Goal: Information Seeking & Learning: Learn about a topic

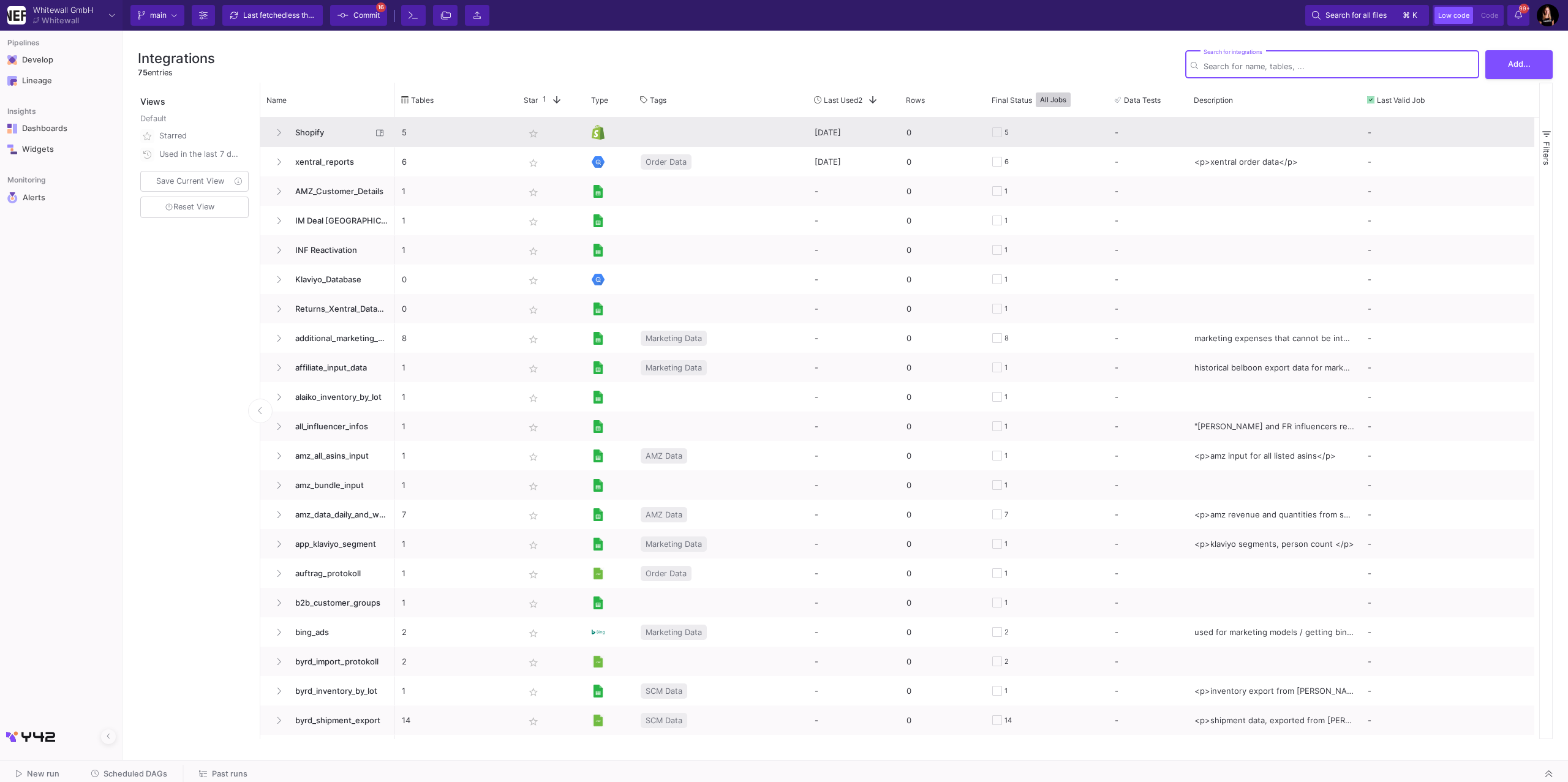
click at [325, 134] on span "Shopify" at bounding box center [330, 132] width 84 height 29
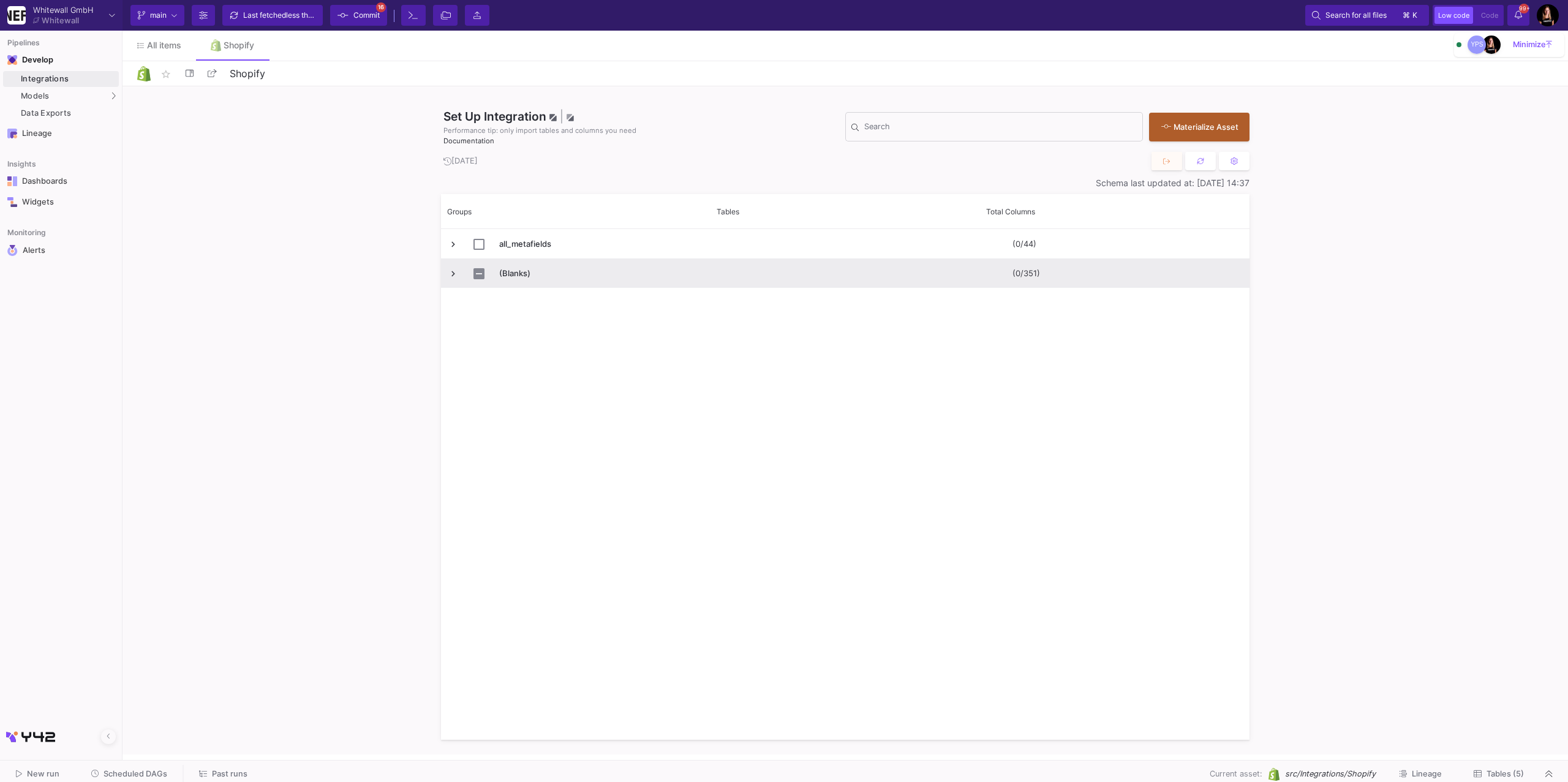
click at [453, 273] on span "Press SPACE to select this row." at bounding box center [453, 274] width 11 height 11
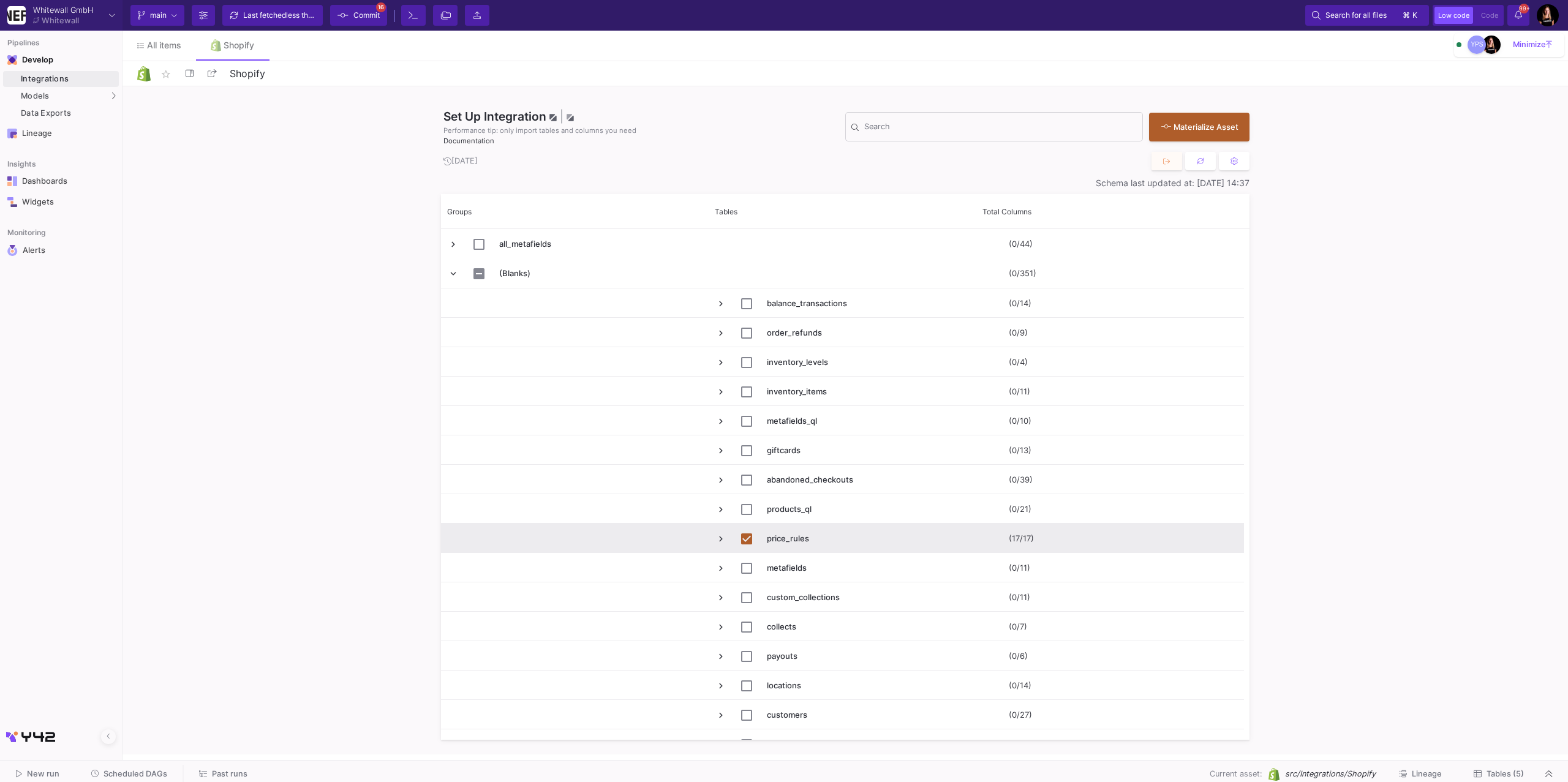
click at [1509, 778] on button "Tables (5)" at bounding box center [1498, 774] width 80 height 19
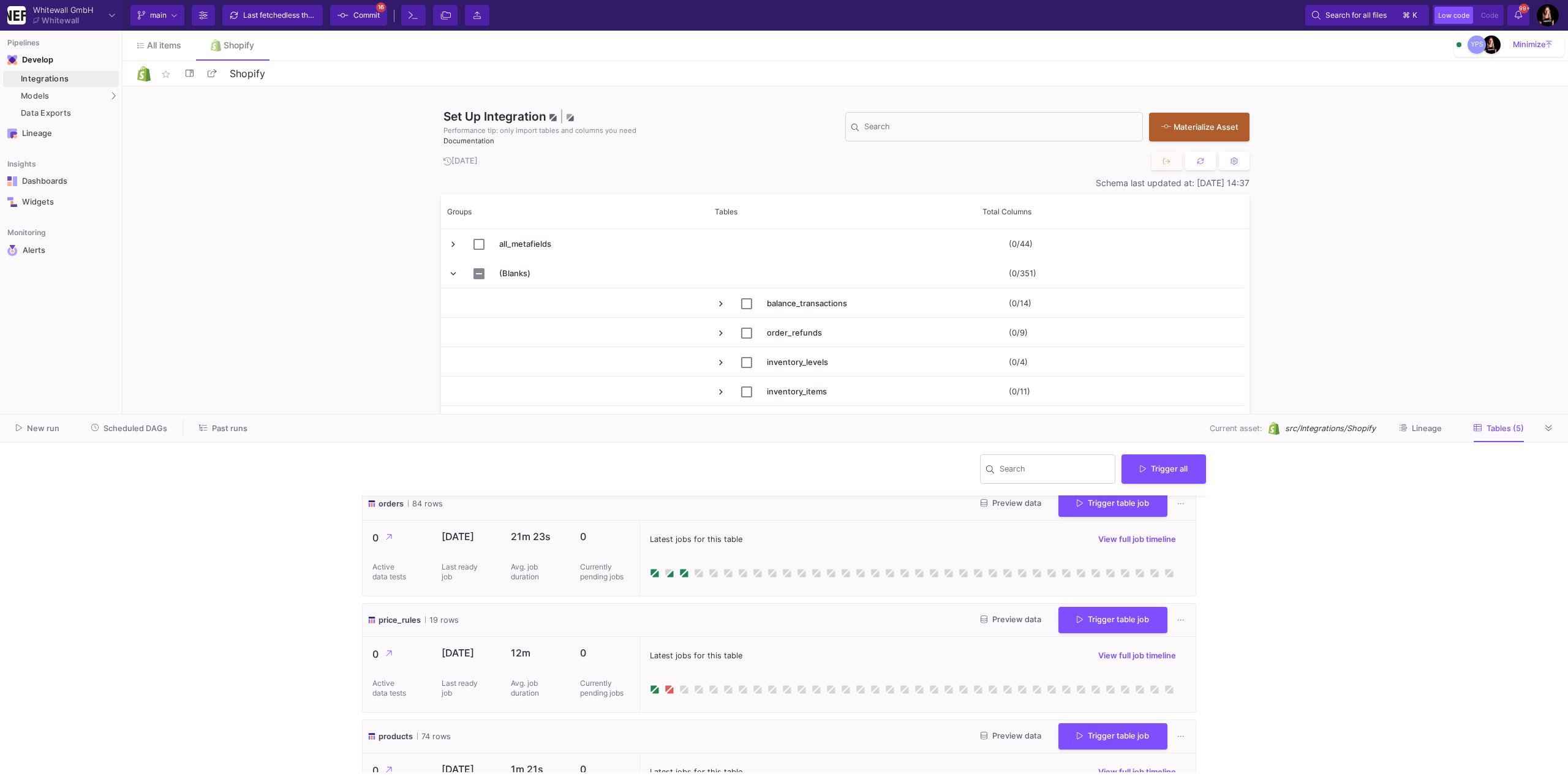
scroll to position [300, 0]
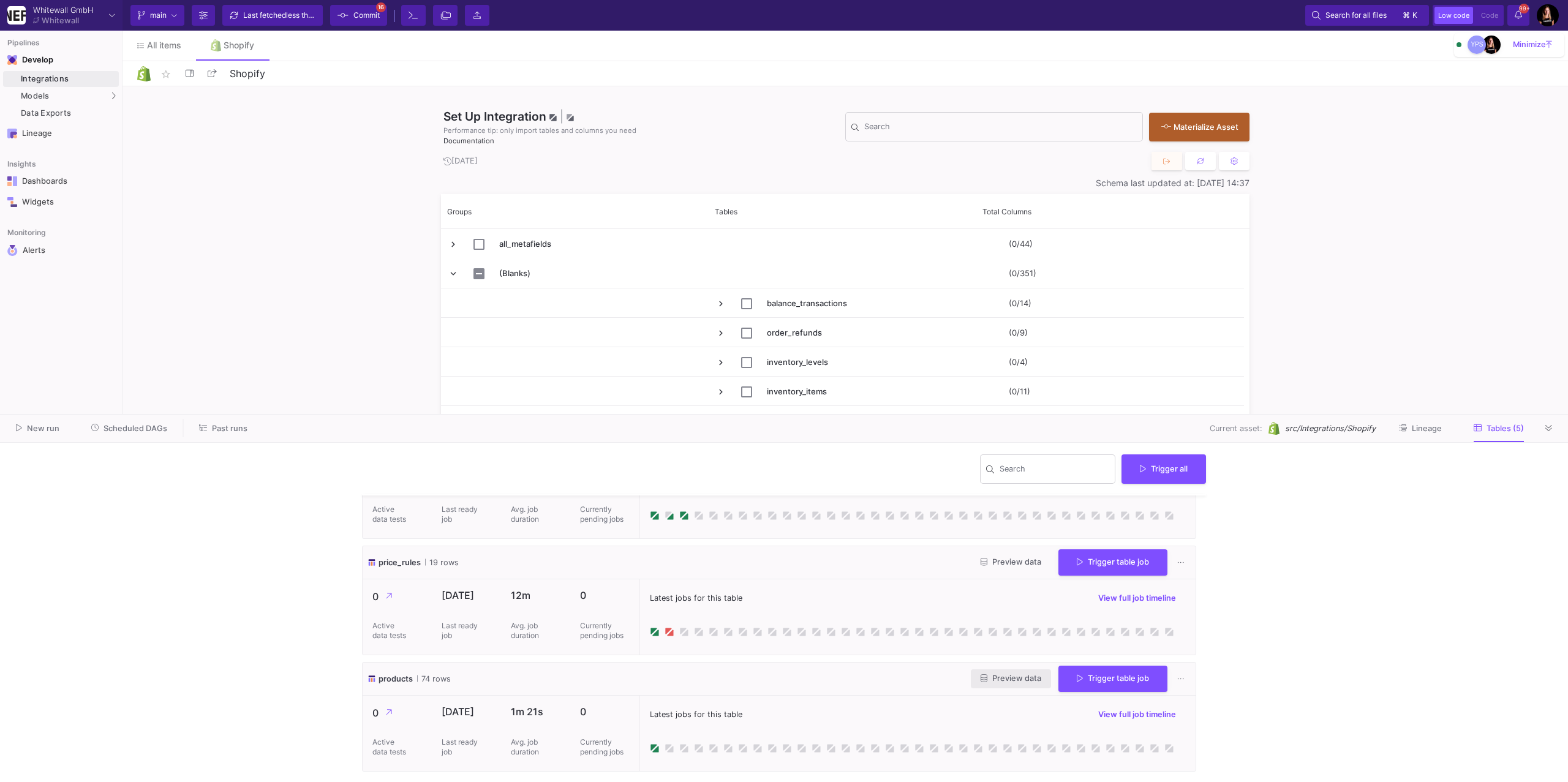
click at [1005, 679] on span "Preview data" at bounding box center [1011, 678] width 61 height 9
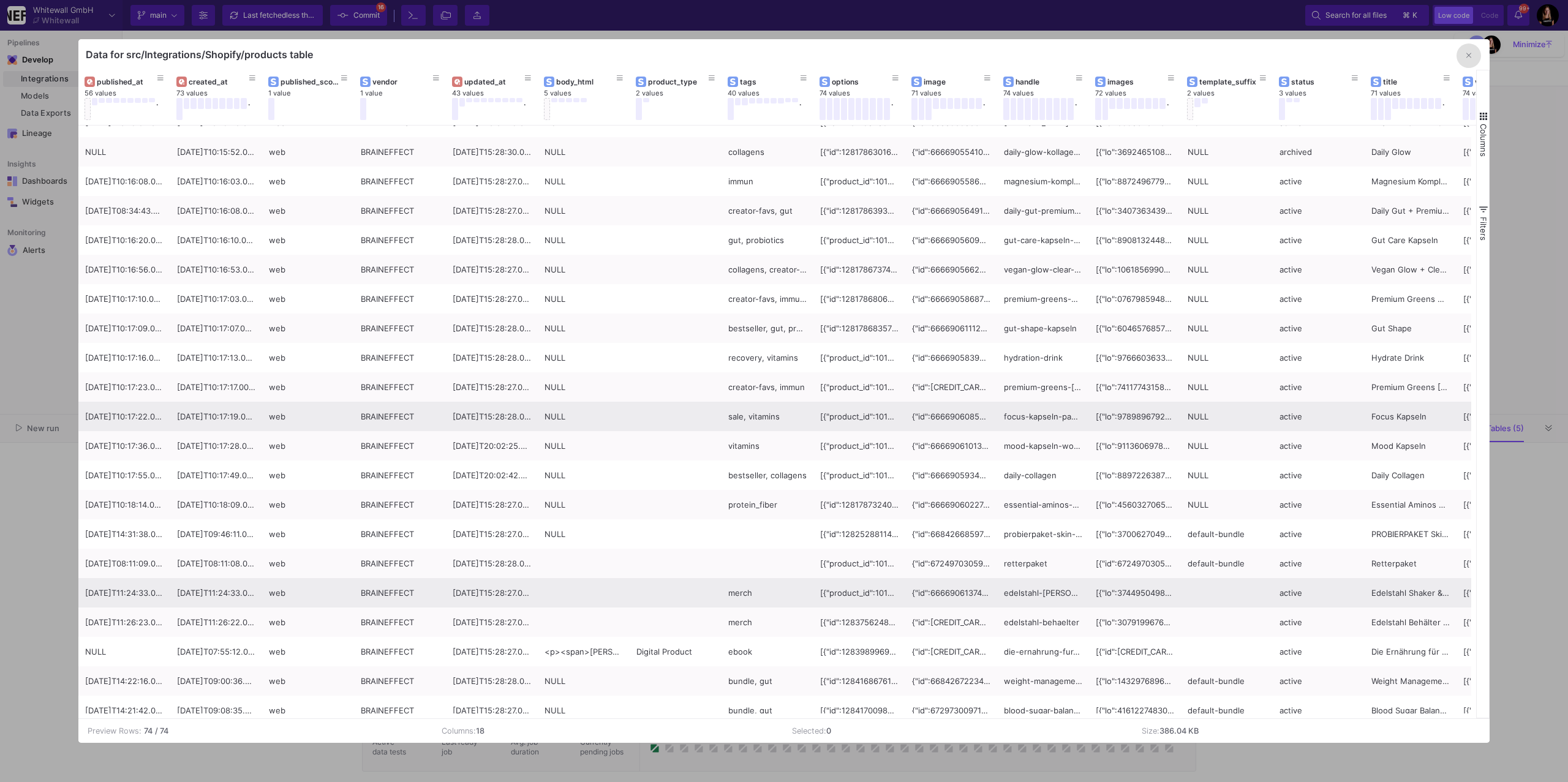
scroll to position [0, 0]
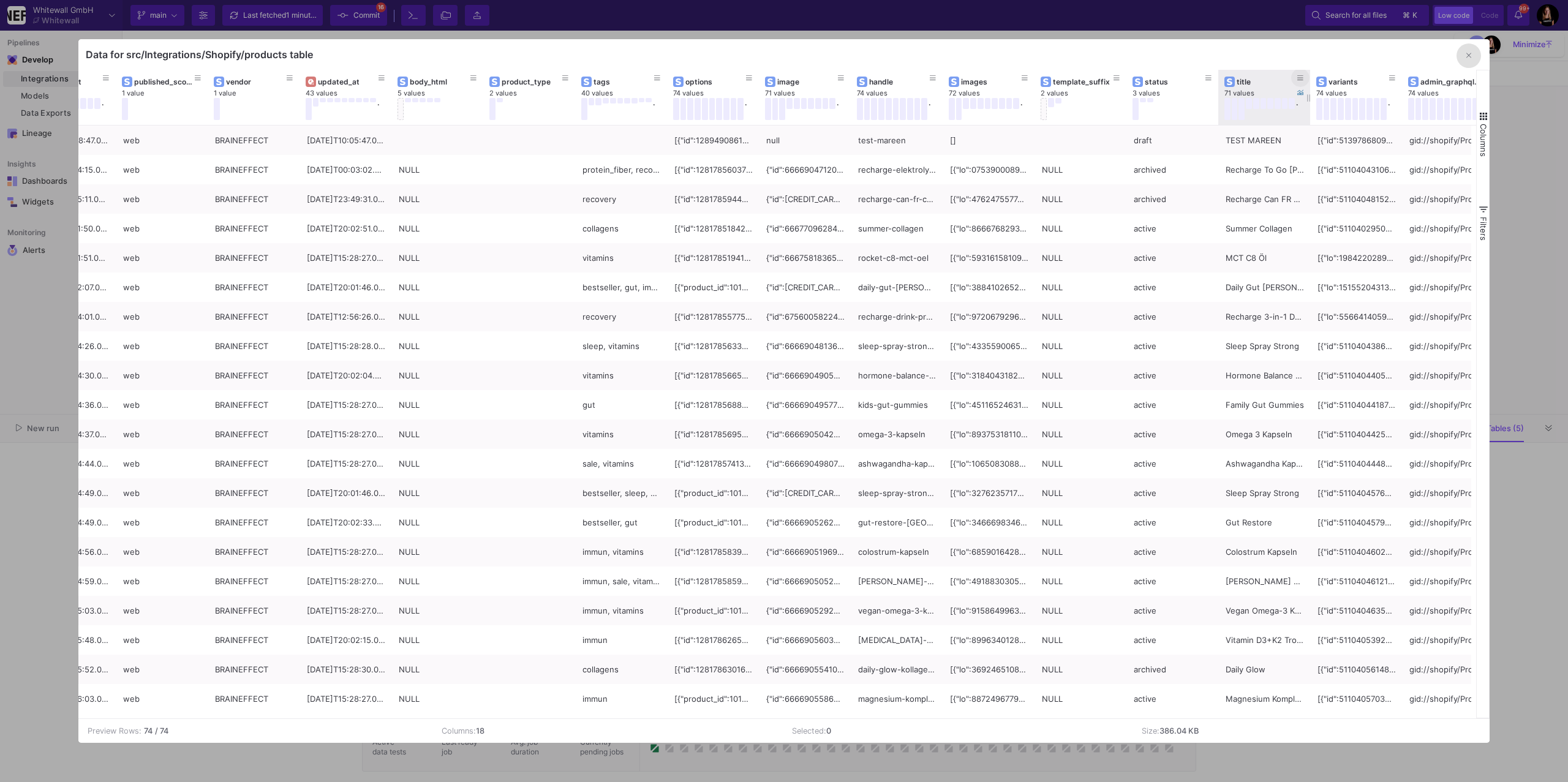
click at [1299, 75] on icon at bounding box center [1300, 77] width 6 height 5
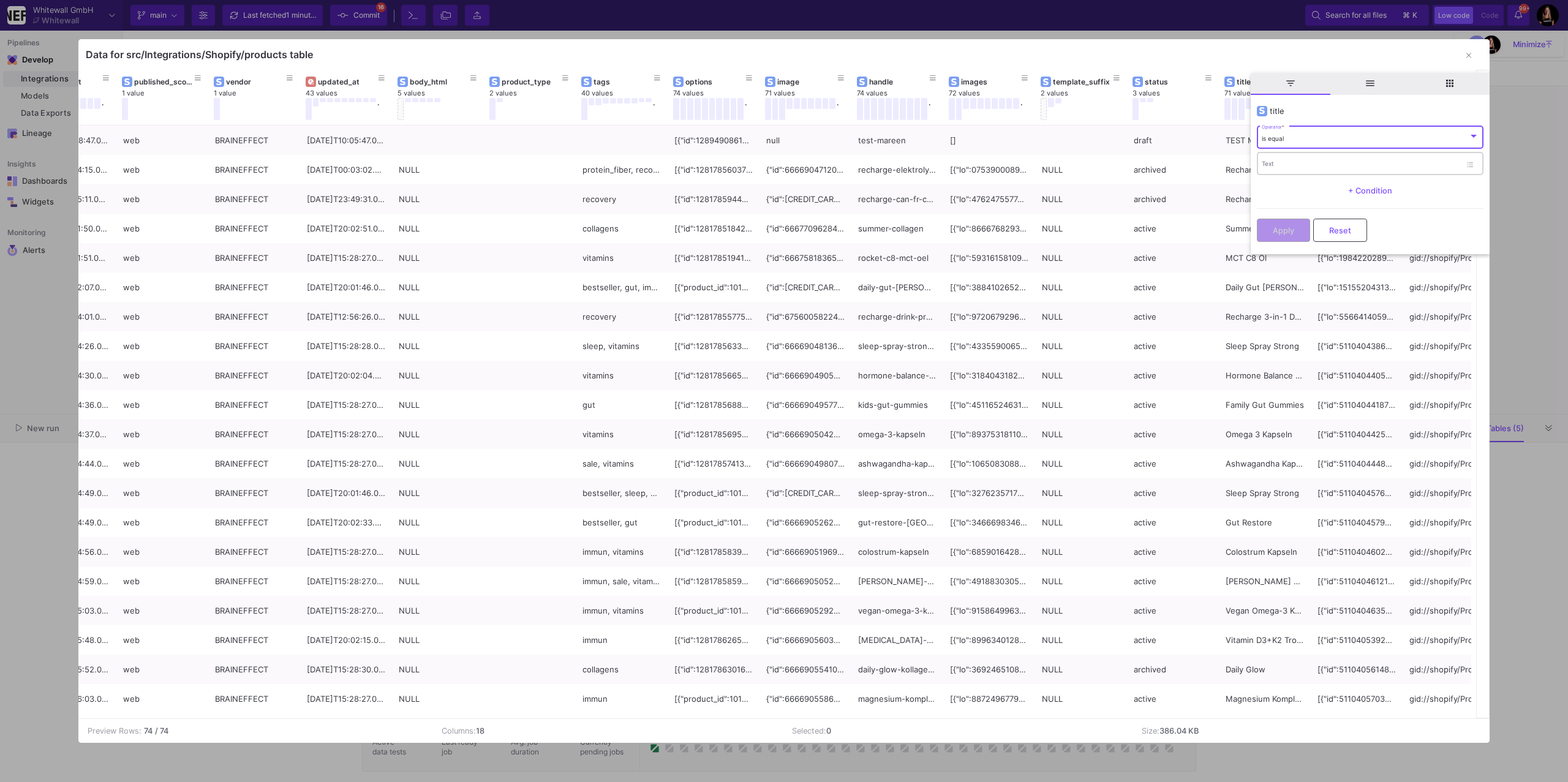
click at [1296, 163] on input "Text" at bounding box center [1361, 165] width 199 height 8
type input "hydrate"
click at [1320, 138] on div "is equal" at bounding box center [1365, 138] width 206 height 8
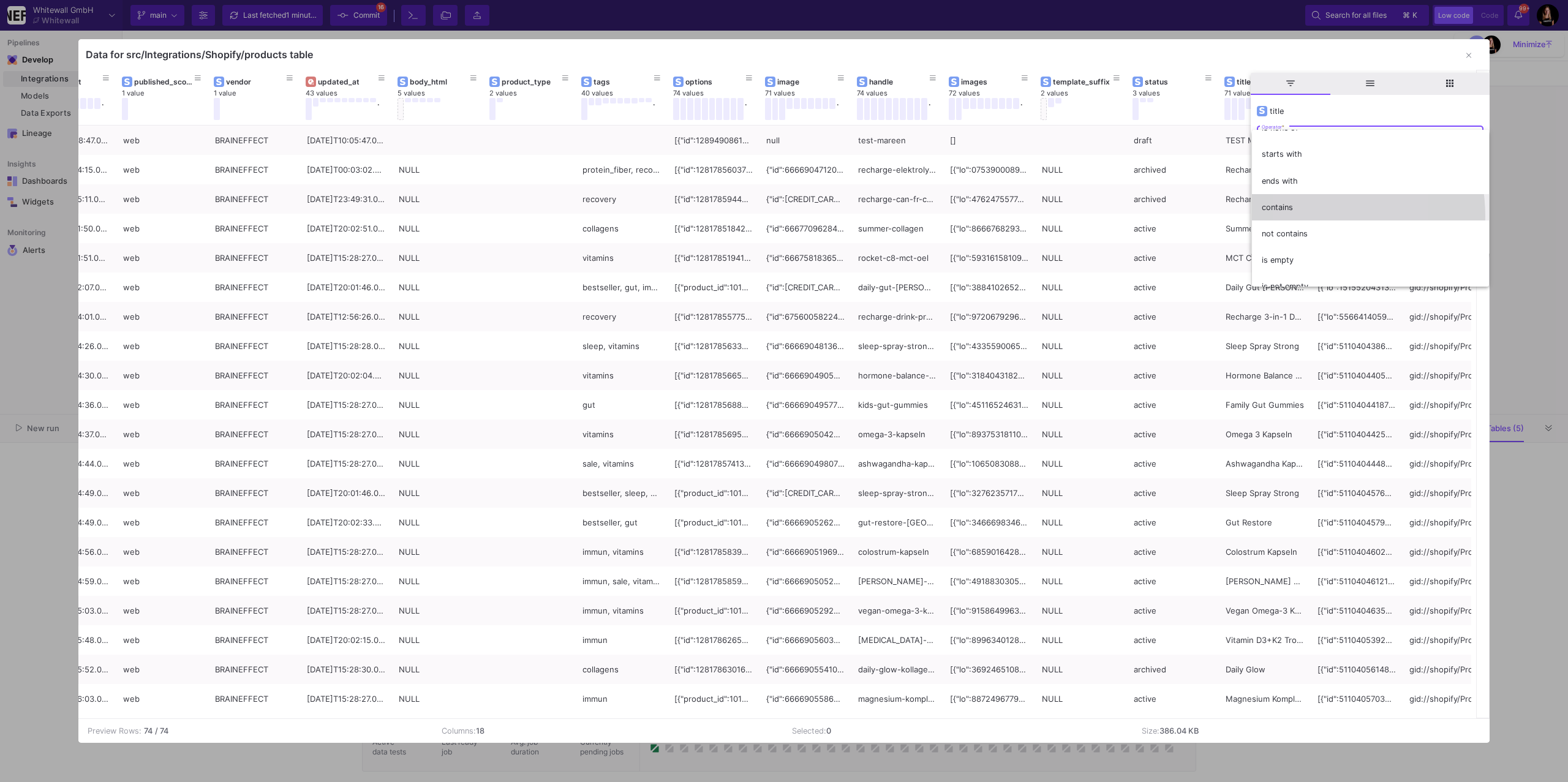
click at [1300, 216] on span "contains" at bounding box center [1370, 207] width 218 height 26
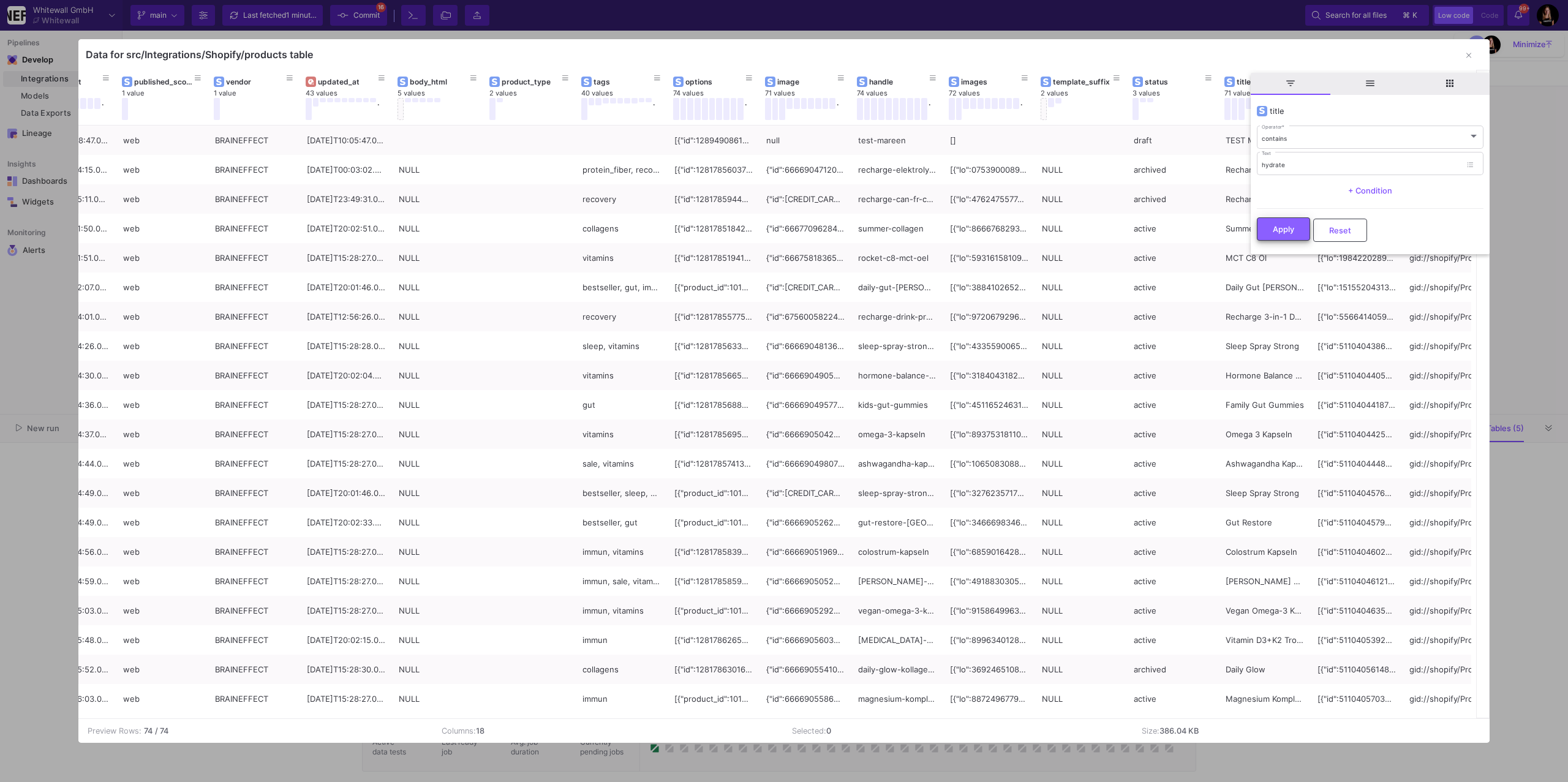
click at [1287, 226] on span "Apply" at bounding box center [1283, 229] width 21 height 9
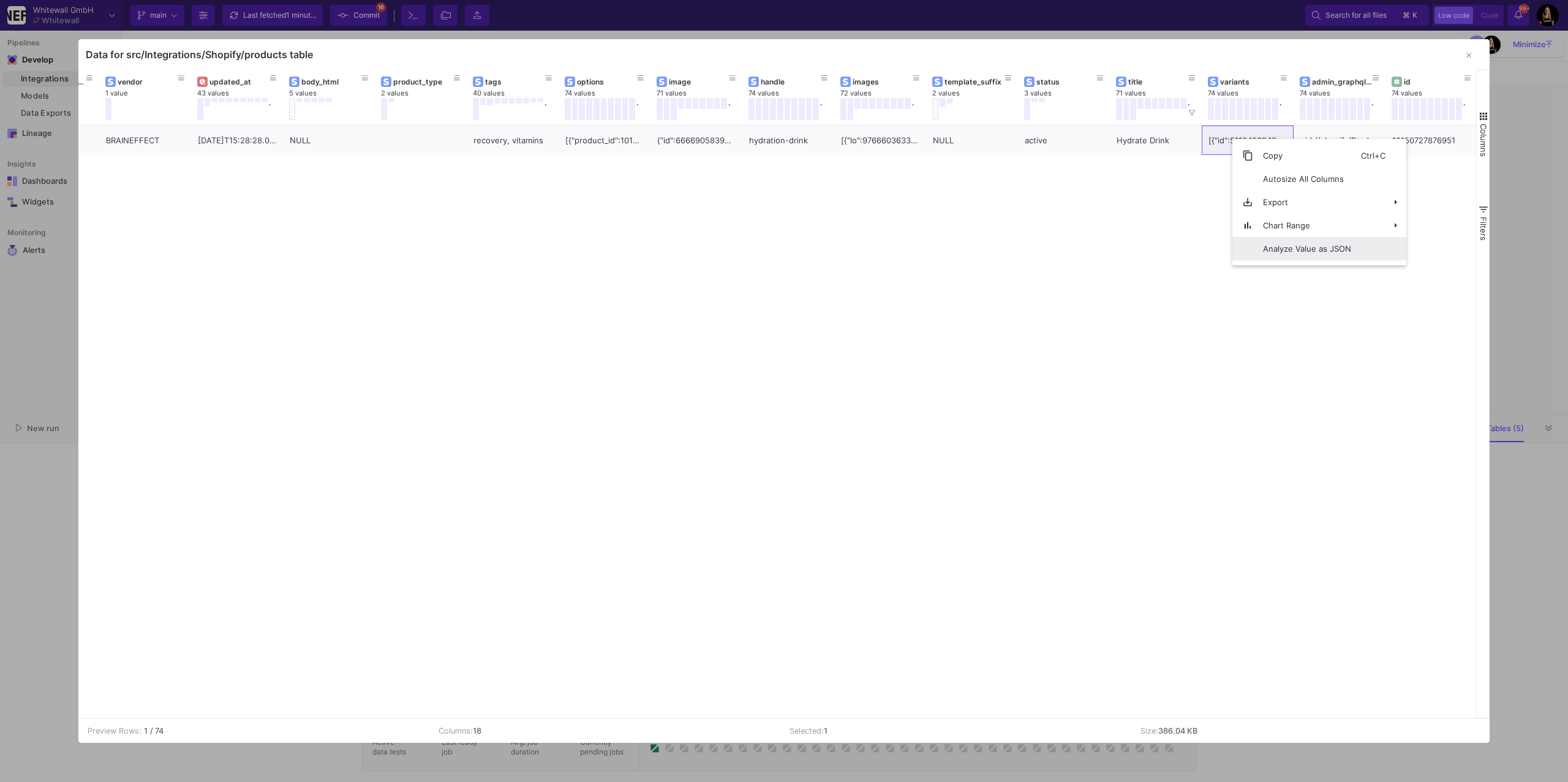
click at [1266, 255] on span "Analyze Value as JSON" at bounding box center [1307, 248] width 108 height 23
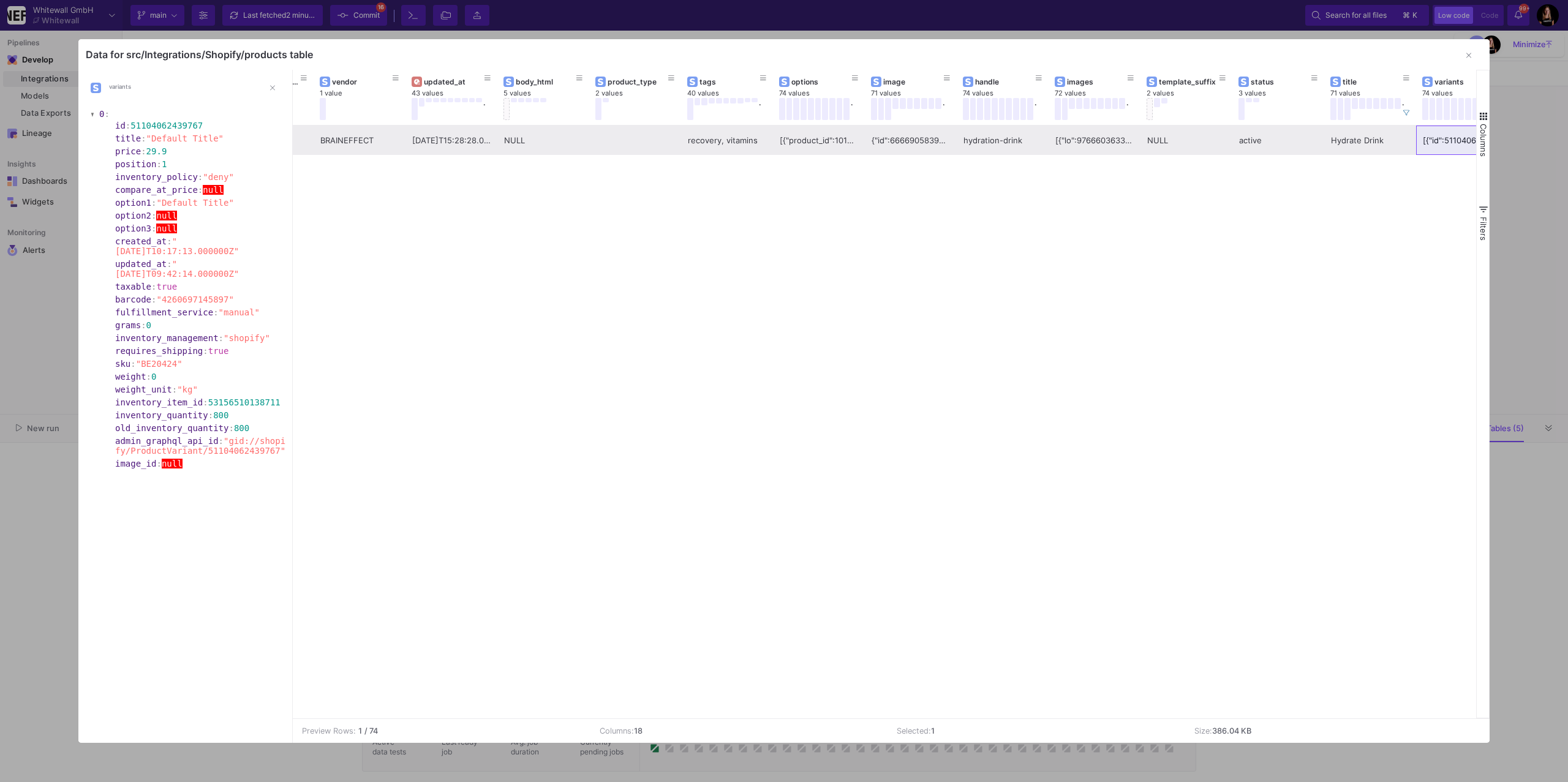
click at [1351, 140] on div "Hydrate Drink" at bounding box center [1369, 140] width 78 height 29
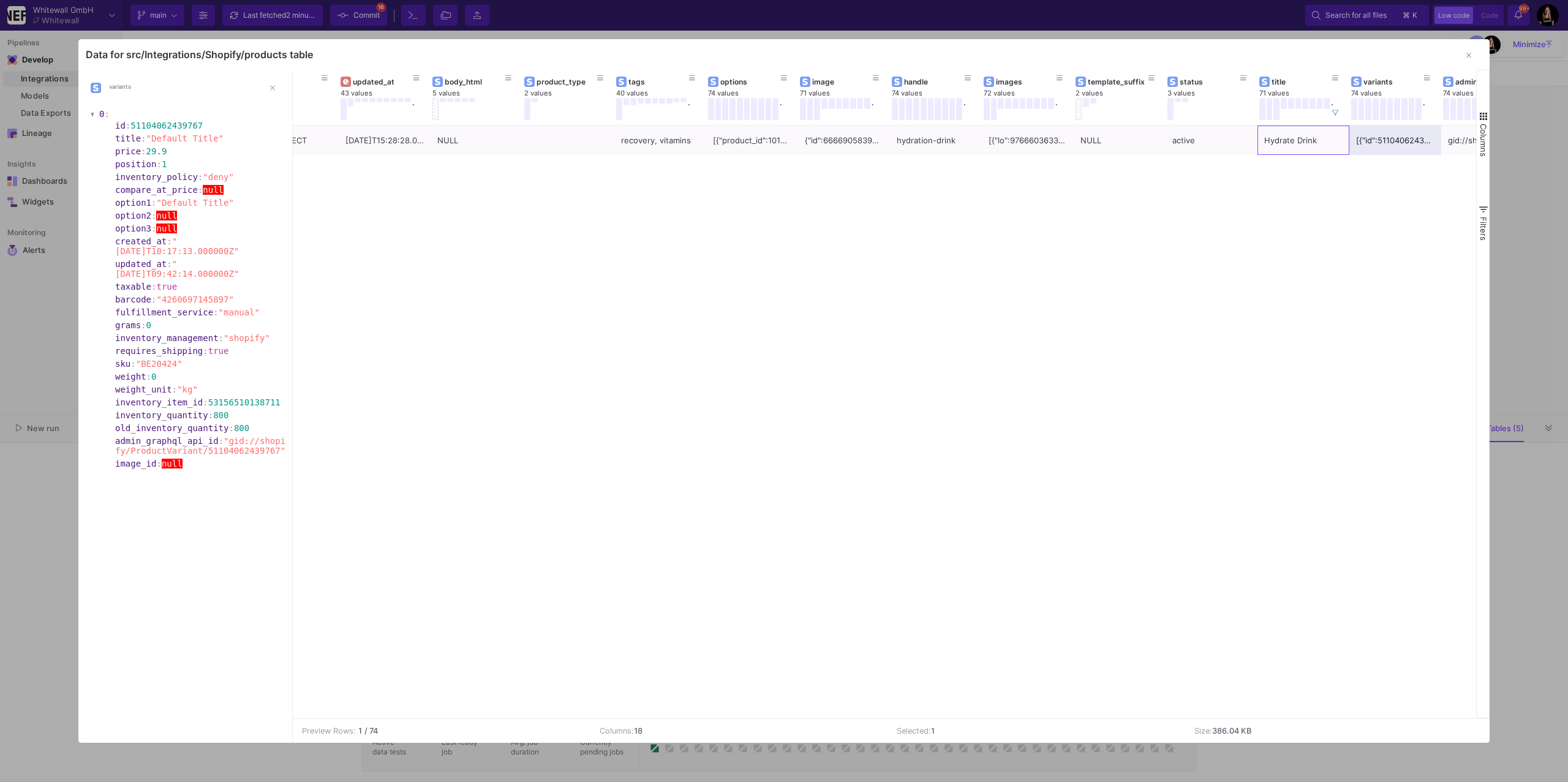
scroll to position [0, 327]
click at [1286, 139] on div "Hydrate Drink" at bounding box center [1298, 140] width 78 height 29
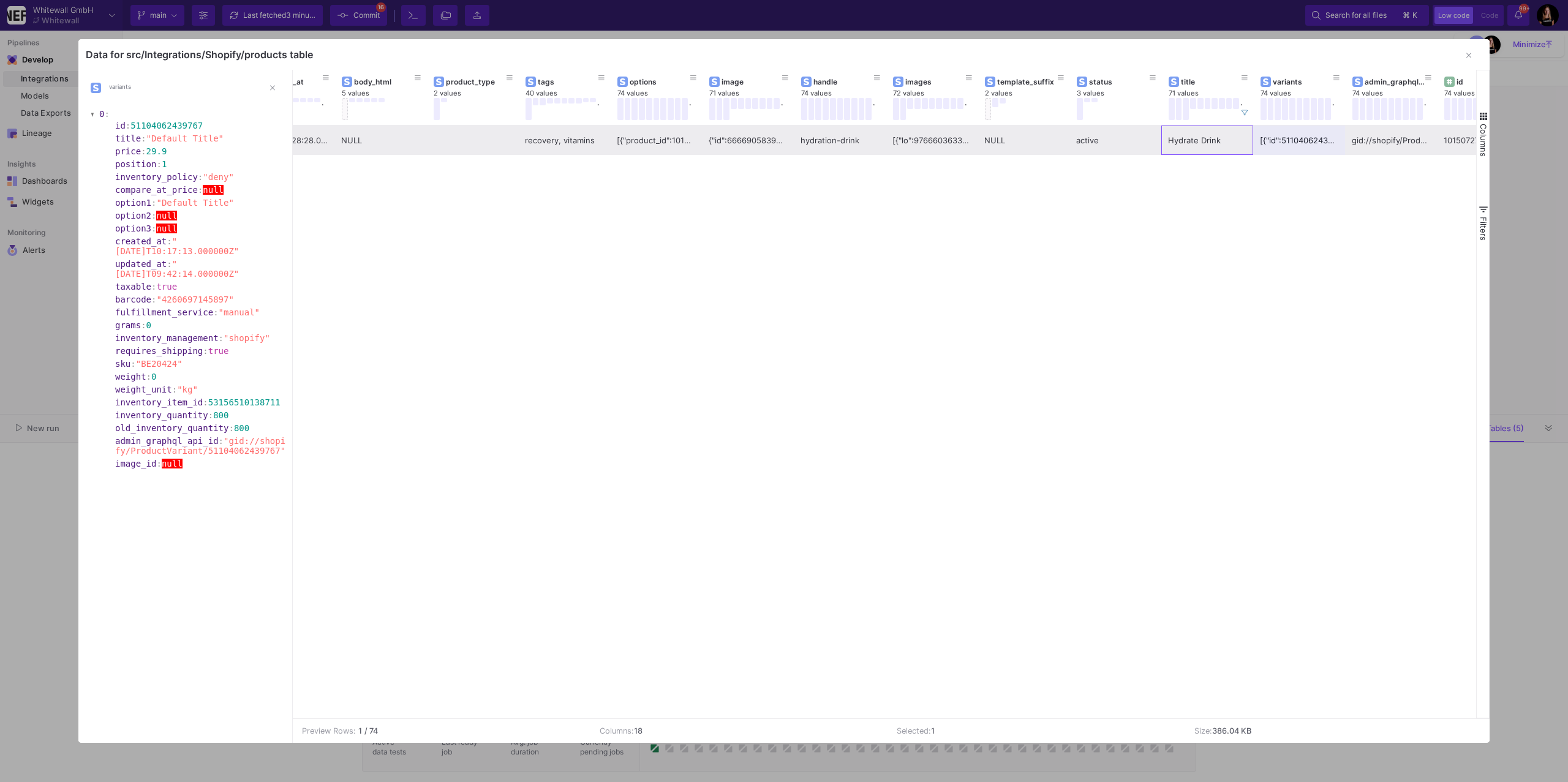
scroll to position [0, 439]
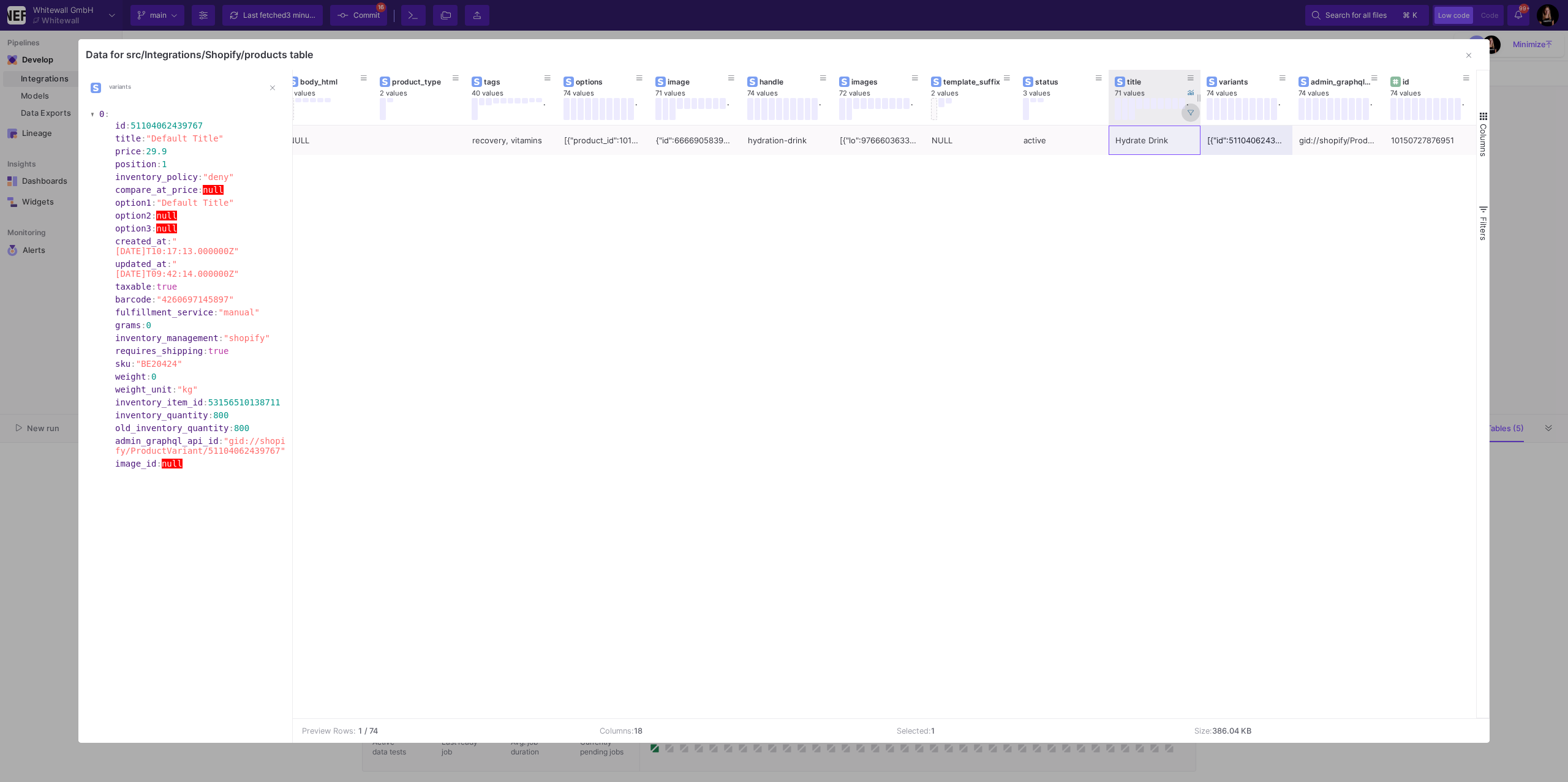
click at [1190, 111] on icon at bounding box center [1191, 113] width 6 height 5
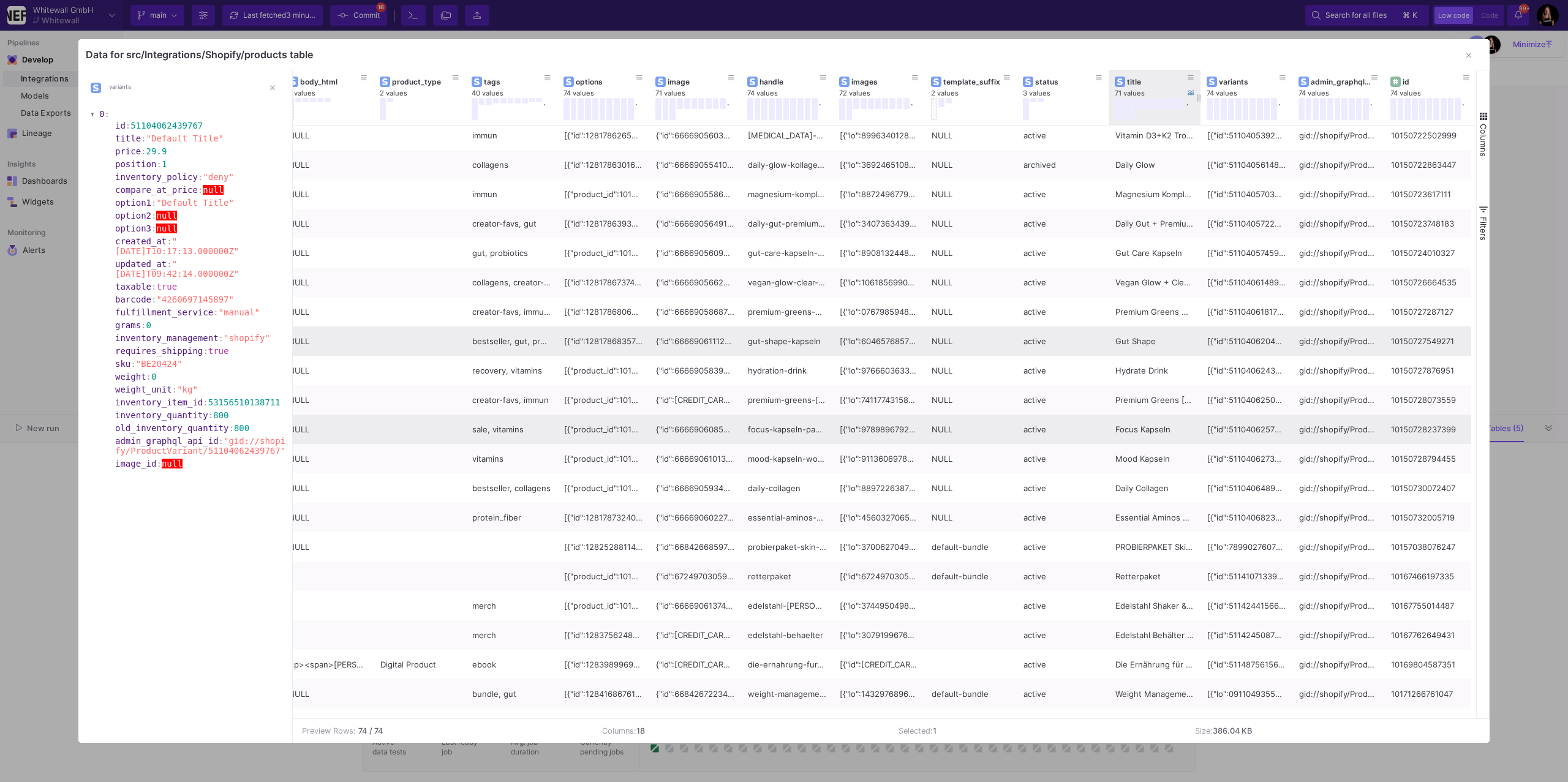
scroll to position [557, 0]
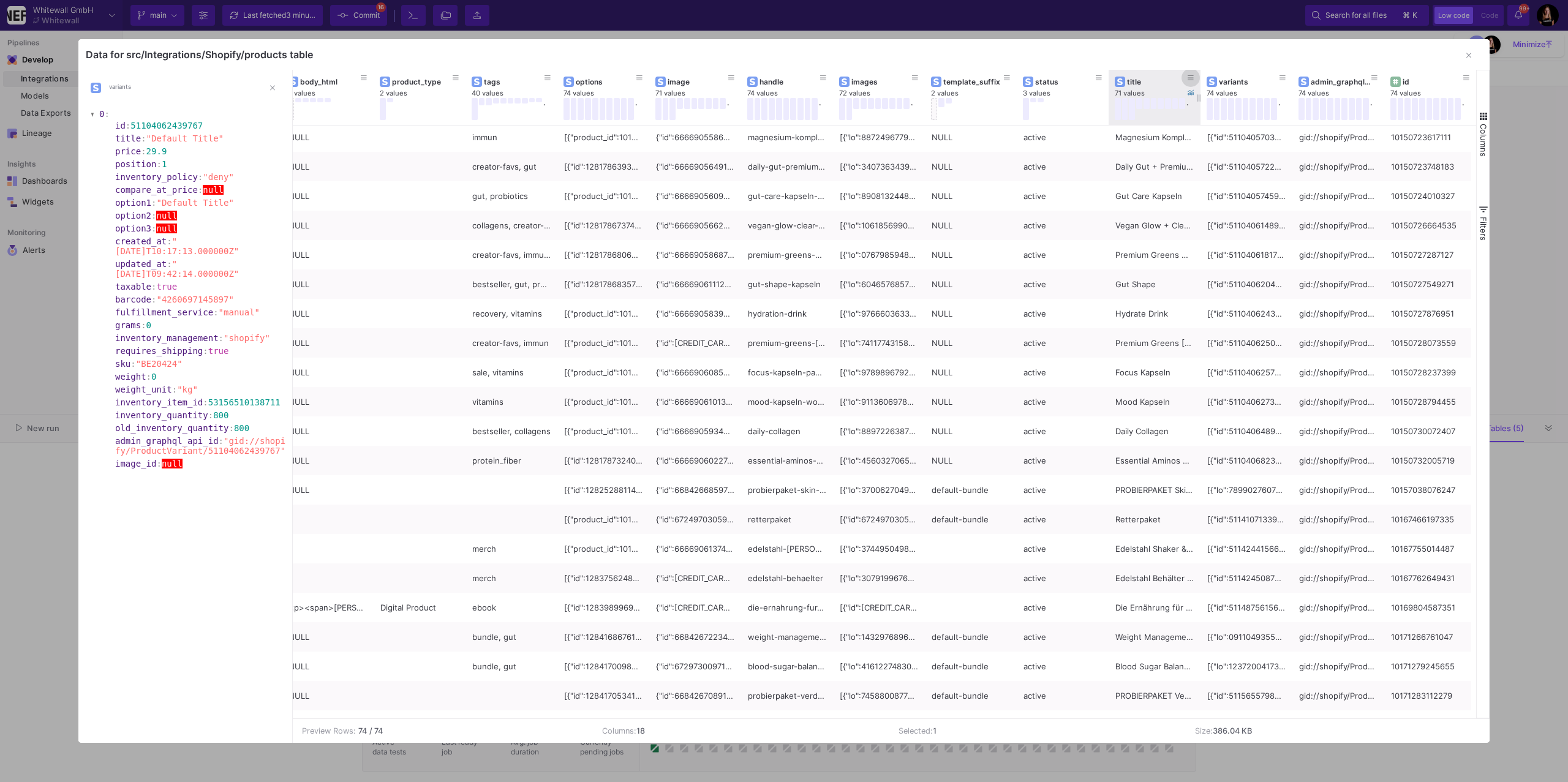
click at [1189, 80] on icon at bounding box center [1191, 78] width 6 height 7
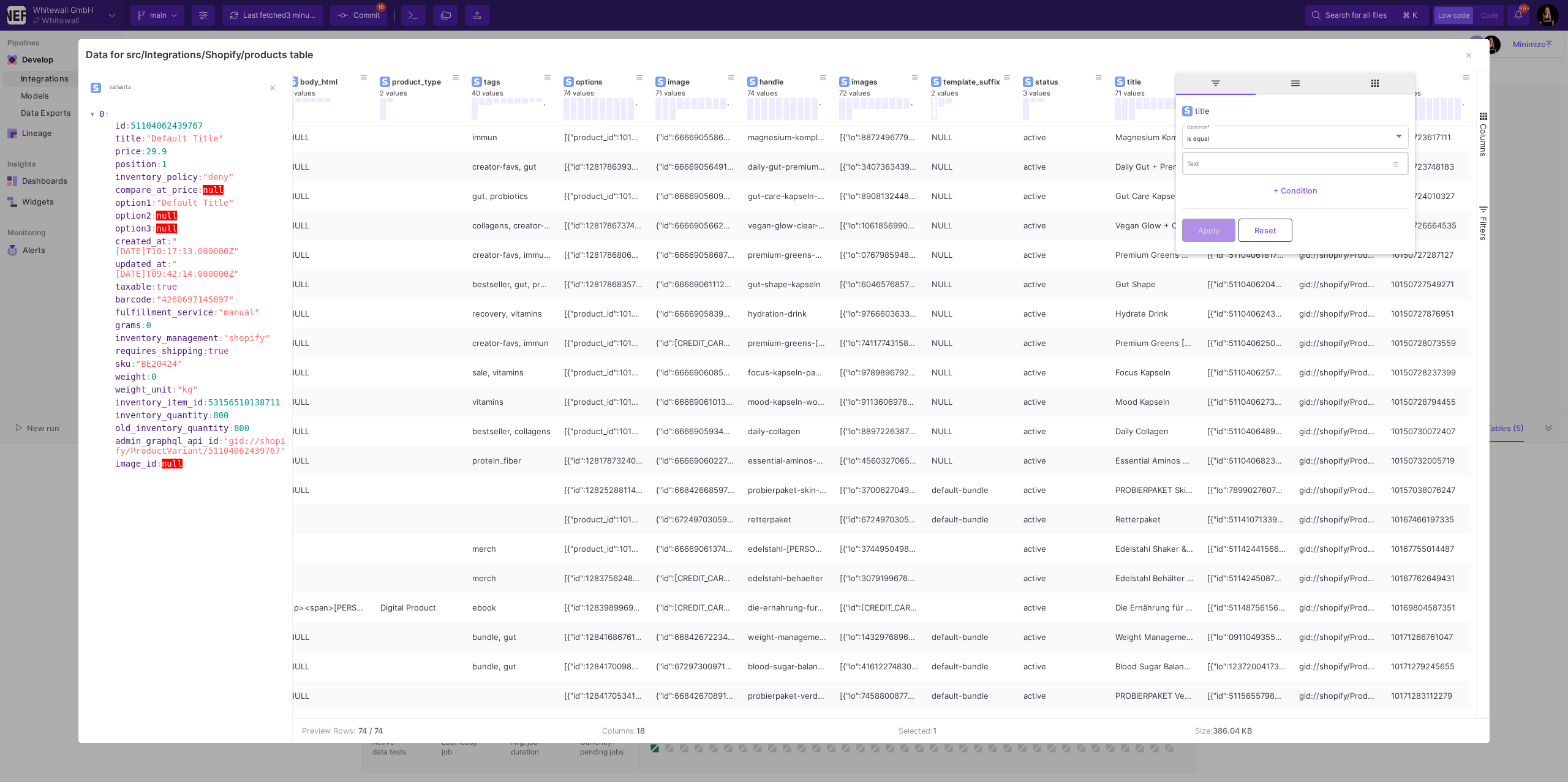
click at [1193, 152] on div "Text" at bounding box center [1286, 163] width 199 height 25
type input "daily gut"
click at [1298, 134] on div "is equal" at bounding box center [1290, 138] width 206 height 8
click at [1266, 240] on span "contains" at bounding box center [1296, 239] width 218 height 26
click at [1207, 228] on span "Apply" at bounding box center [1208, 229] width 21 height 9
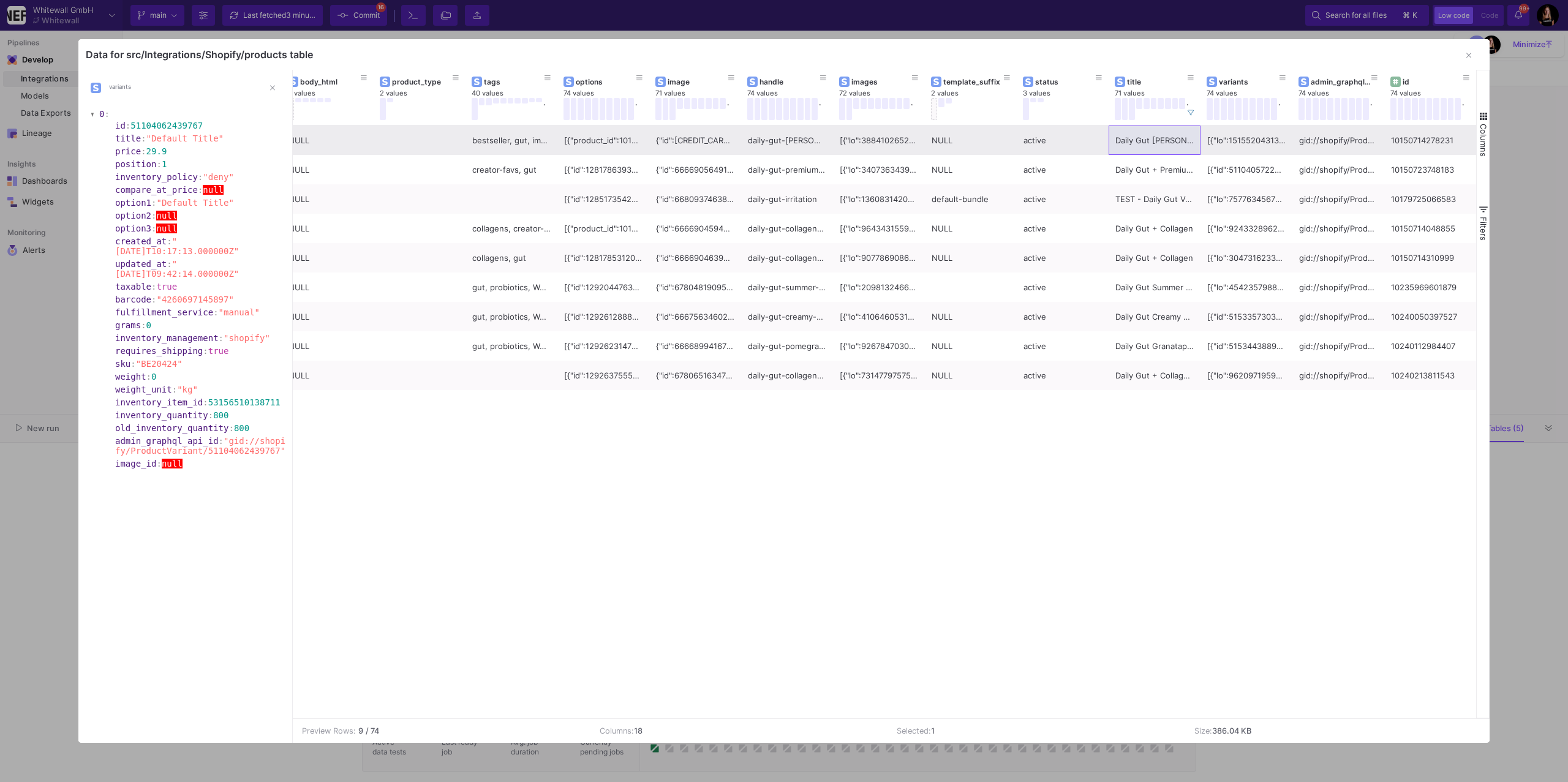
click at [1231, 143] on div at bounding box center [1246, 140] width 78 height 29
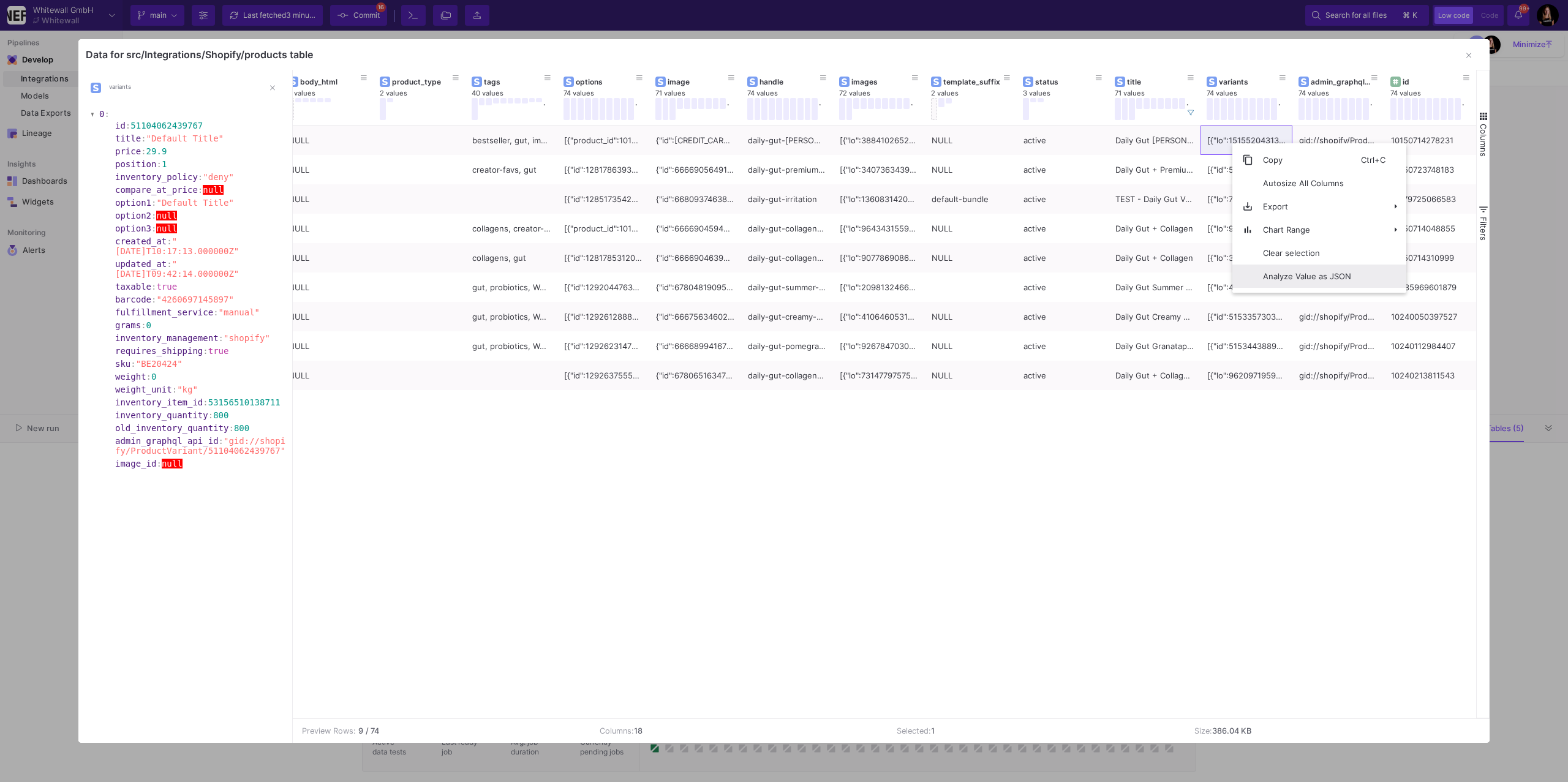
click at [1269, 280] on span "Analyze Value as JSON" at bounding box center [1307, 276] width 108 height 23
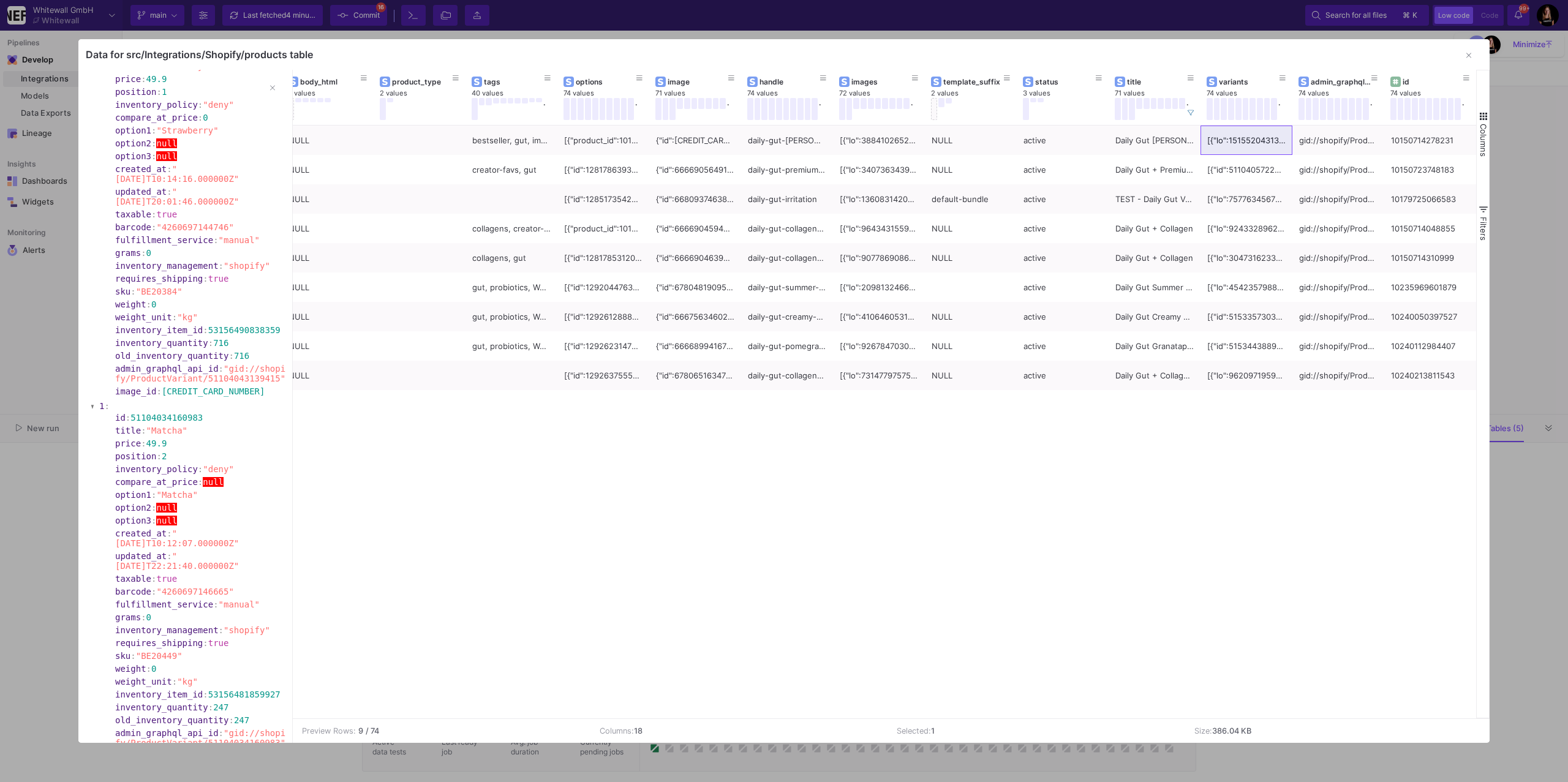
scroll to position [0, 0]
